Goal: Information Seeking & Learning: Learn about a topic

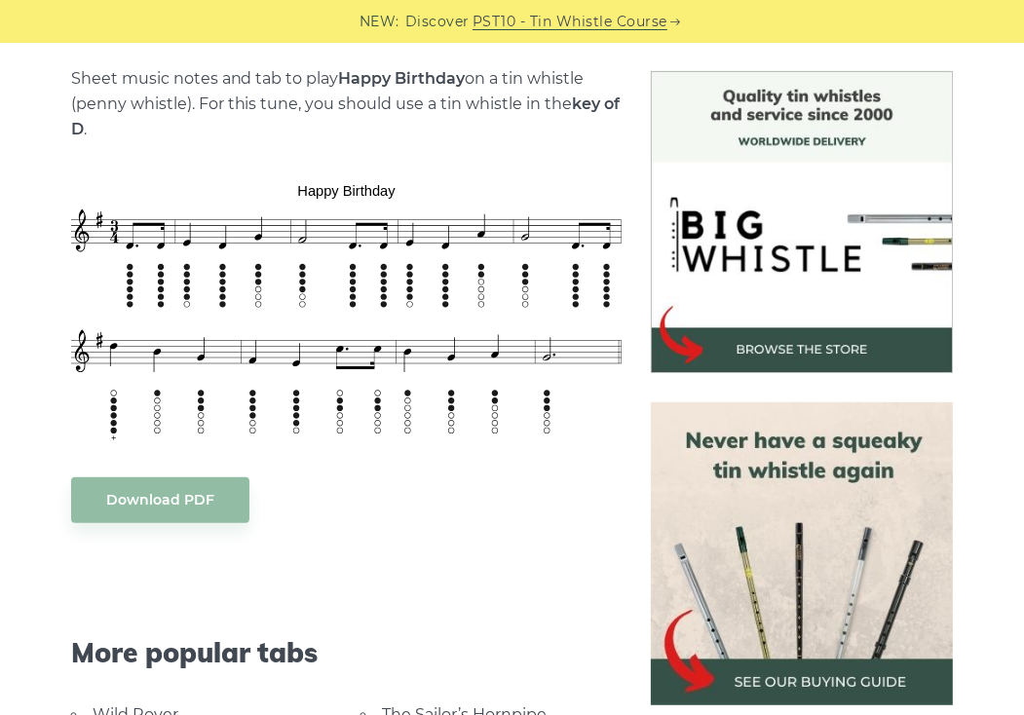
scroll to position [779, 0]
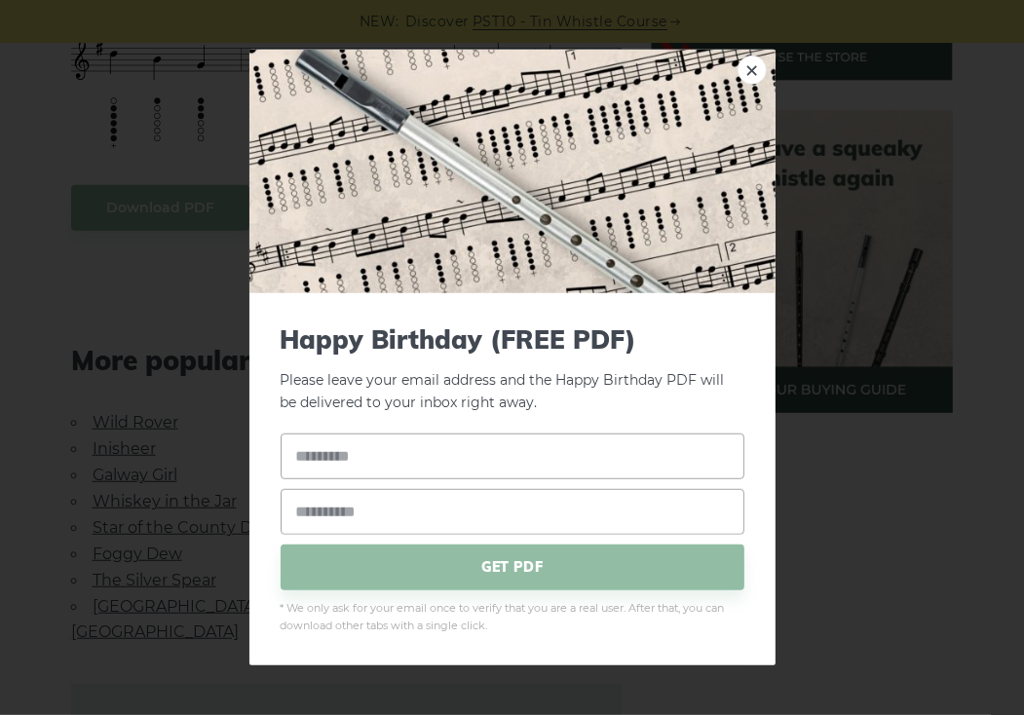
click at [756, 57] on link "×" at bounding box center [751, 70] width 29 height 29
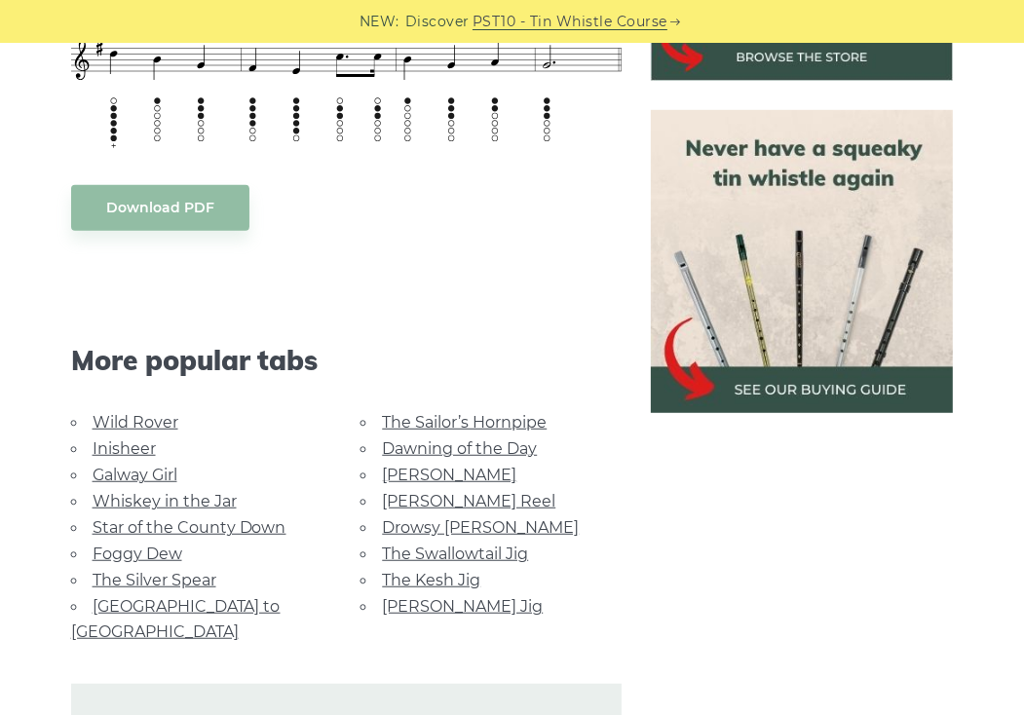
click at [499, 321] on div "More popular tabs" at bounding box center [347, 335] width 581 height 150
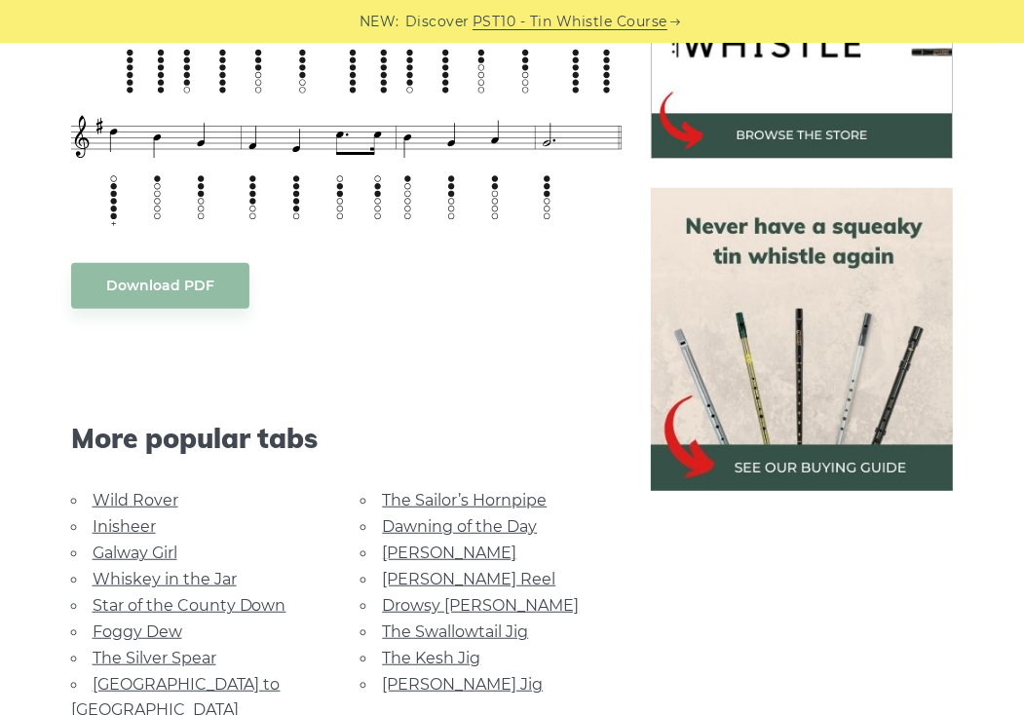
scroll to position [585, 0]
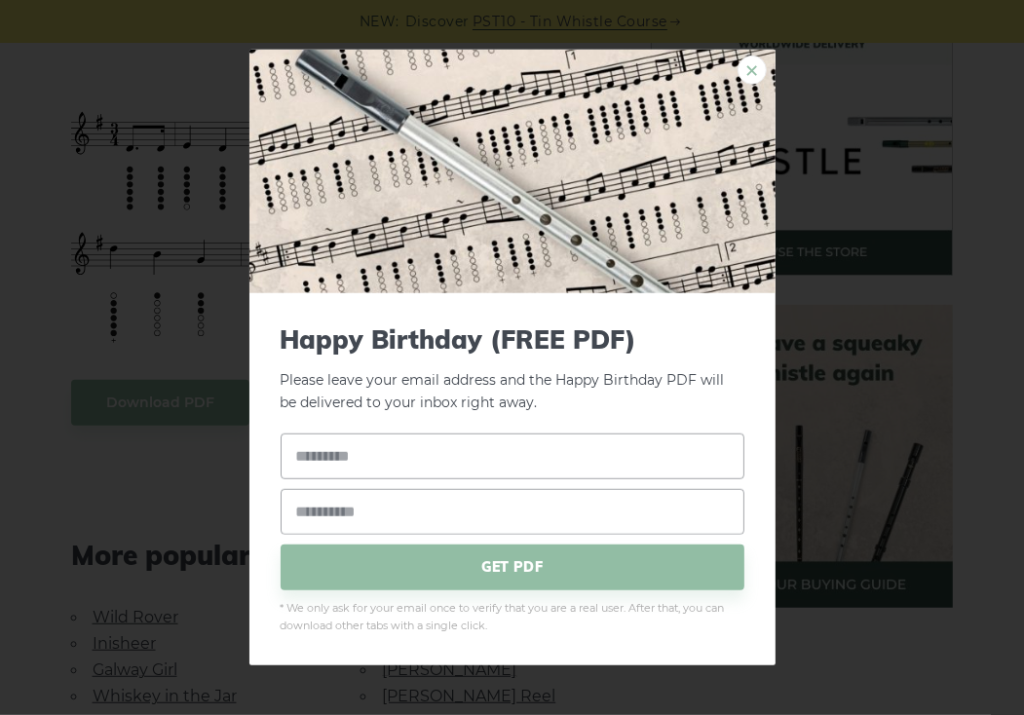
click at [759, 78] on link "×" at bounding box center [751, 70] width 29 height 29
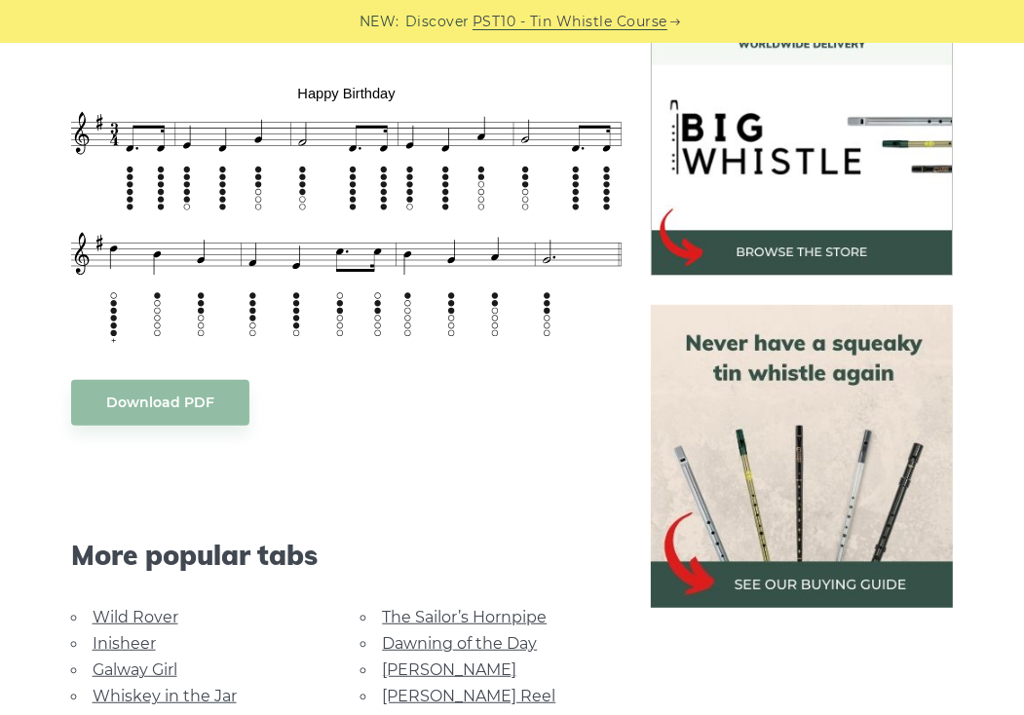
drag, startPoint x: 173, startPoint y: 67, endPoint x: 287, endPoint y: 197, distance: 172.6
click at [287, 197] on div "Sheet music notes and tab to play Happy Birthday on a tin whistle ([PERSON_NAME…" at bounding box center [346, 499] width 551 height 1061
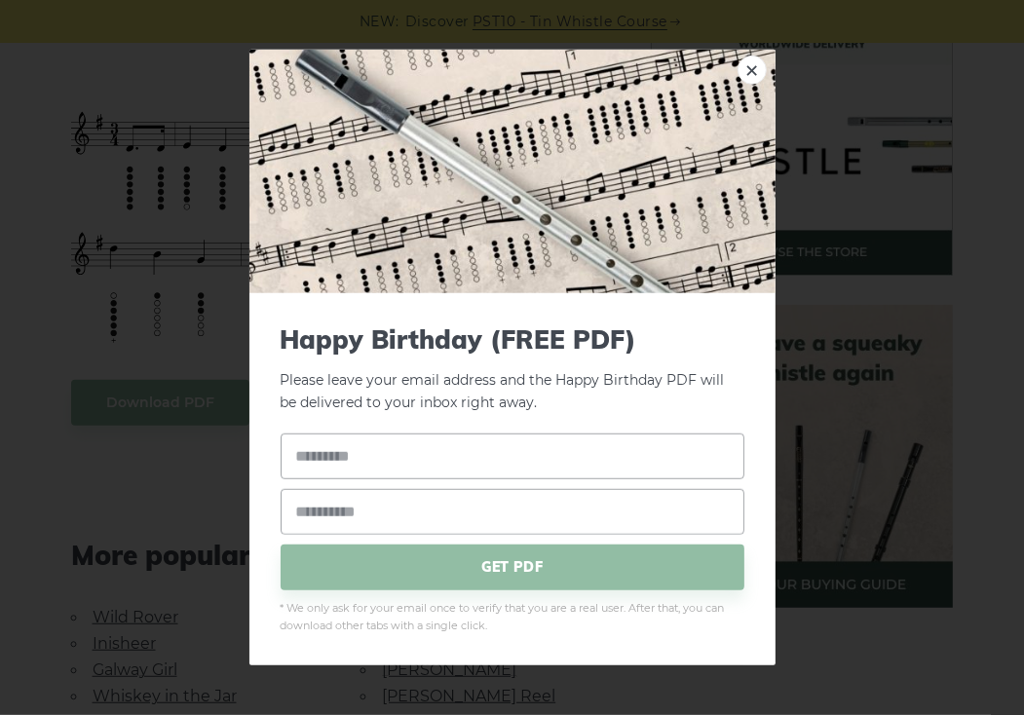
drag, startPoint x: 289, startPoint y: 80, endPoint x: 357, endPoint y: 169, distance: 111.3
click at [759, 71] on link "×" at bounding box center [751, 70] width 29 height 29
drag, startPoint x: 283, startPoint y: 83, endPoint x: 342, endPoint y: 129, distance: 75.0
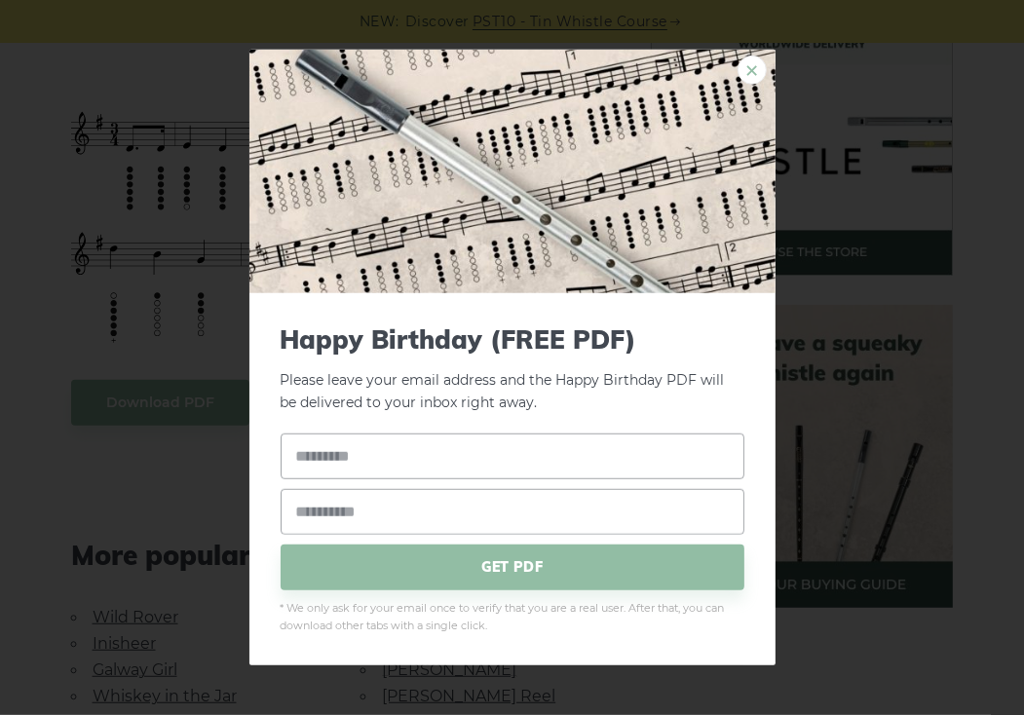
click at [754, 71] on link "×" at bounding box center [751, 70] width 29 height 29
drag, startPoint x: 558, startPoint y: 332, endPoint x: 701, endPoint y: 175, distance: 212.4
click at [752, 63] on link "×" at bounding box center [751, 70] width 29 height 29
